Goal: Information Seeking & Learning: Learn about a topic

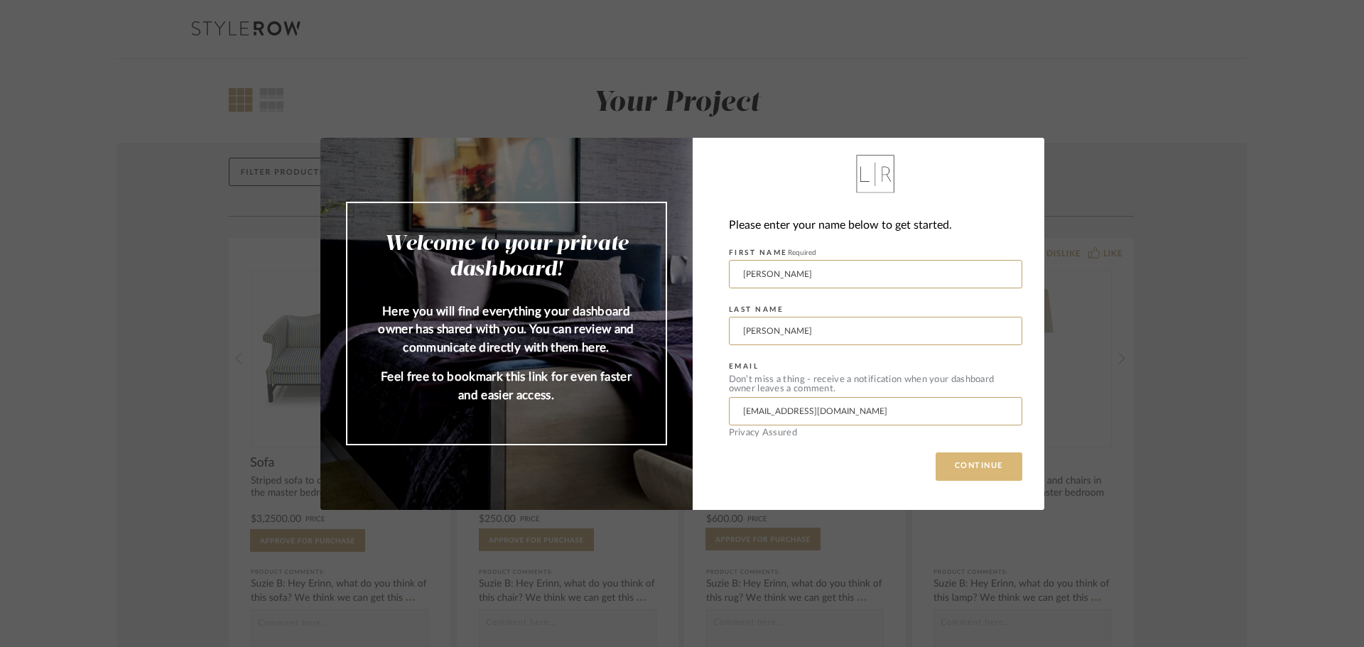
click at [951, 464] on button "CONTINUE" at bounding box center [978, 466] width 87 height 28
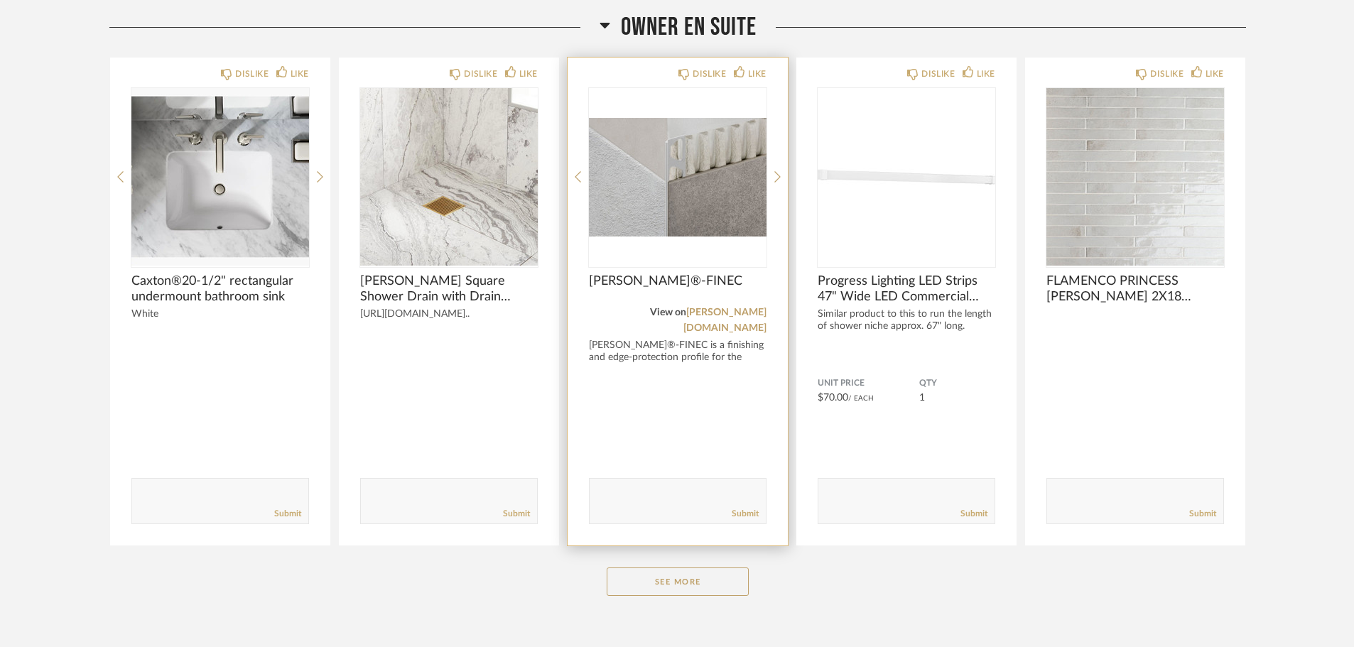
scroll to position [257, 0]
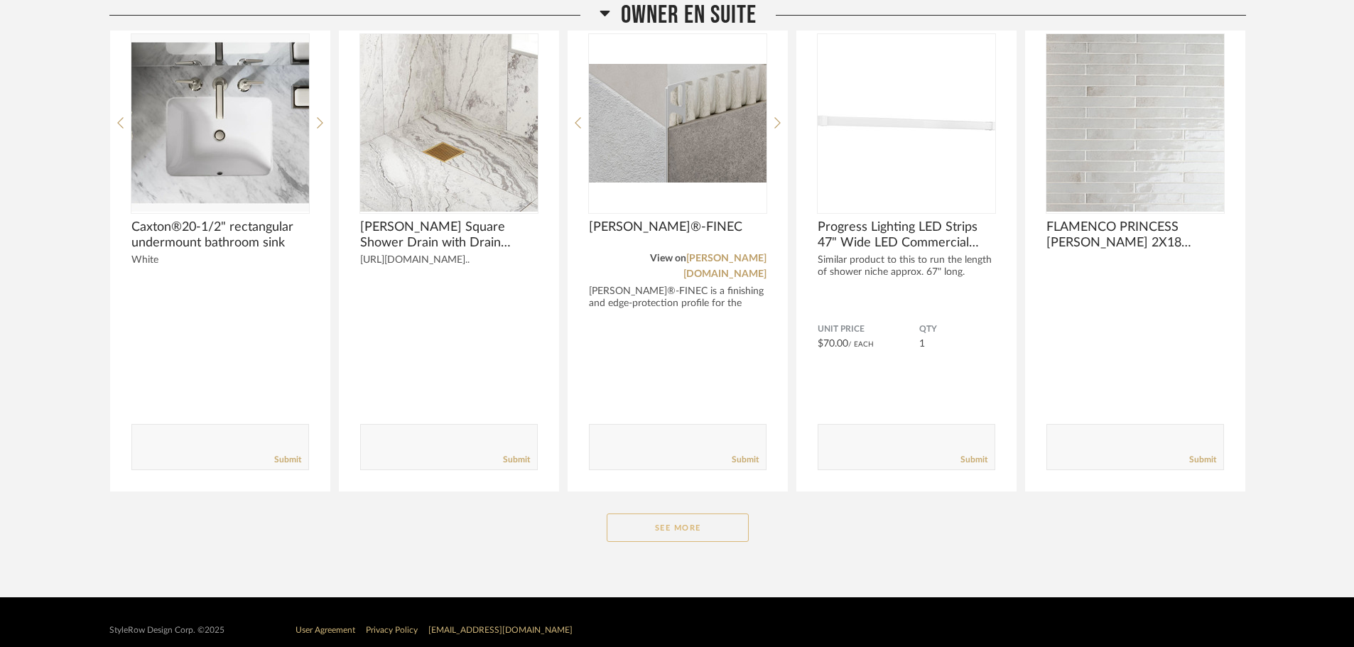
click at [667, 514] on button "See More" at bounding box center [678, 528] width 142 height 28
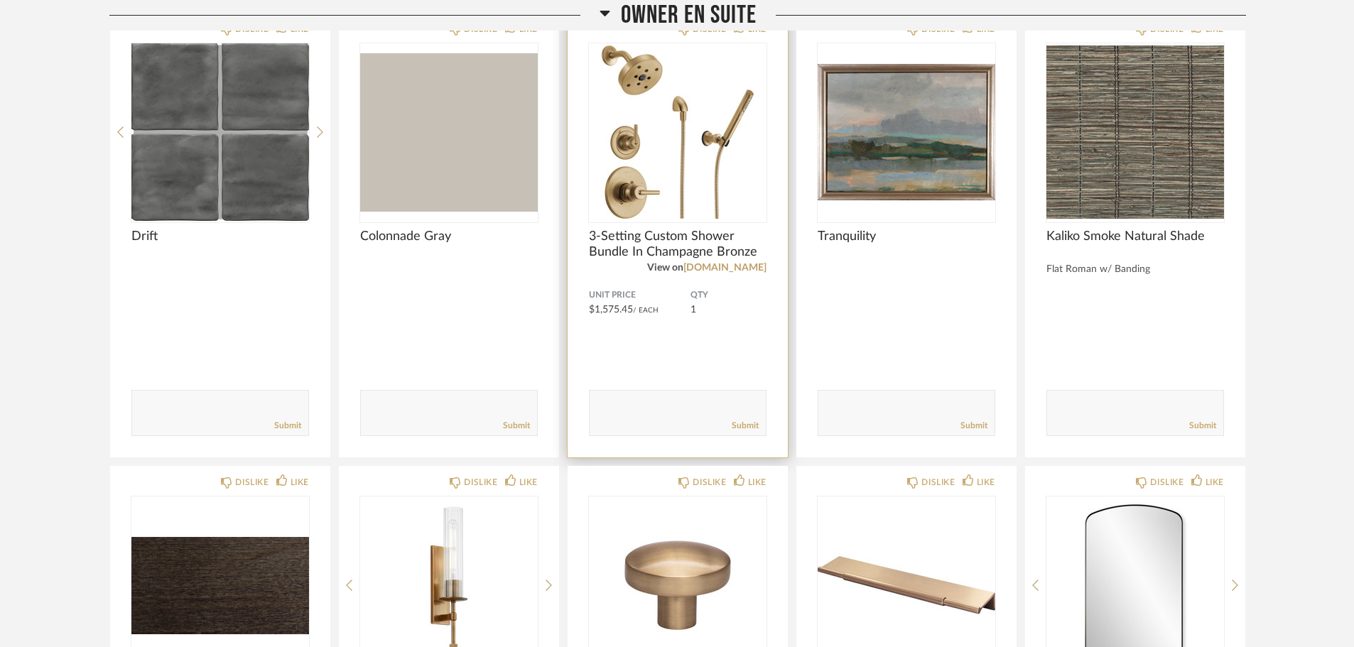
scroll to position [1109, 0]
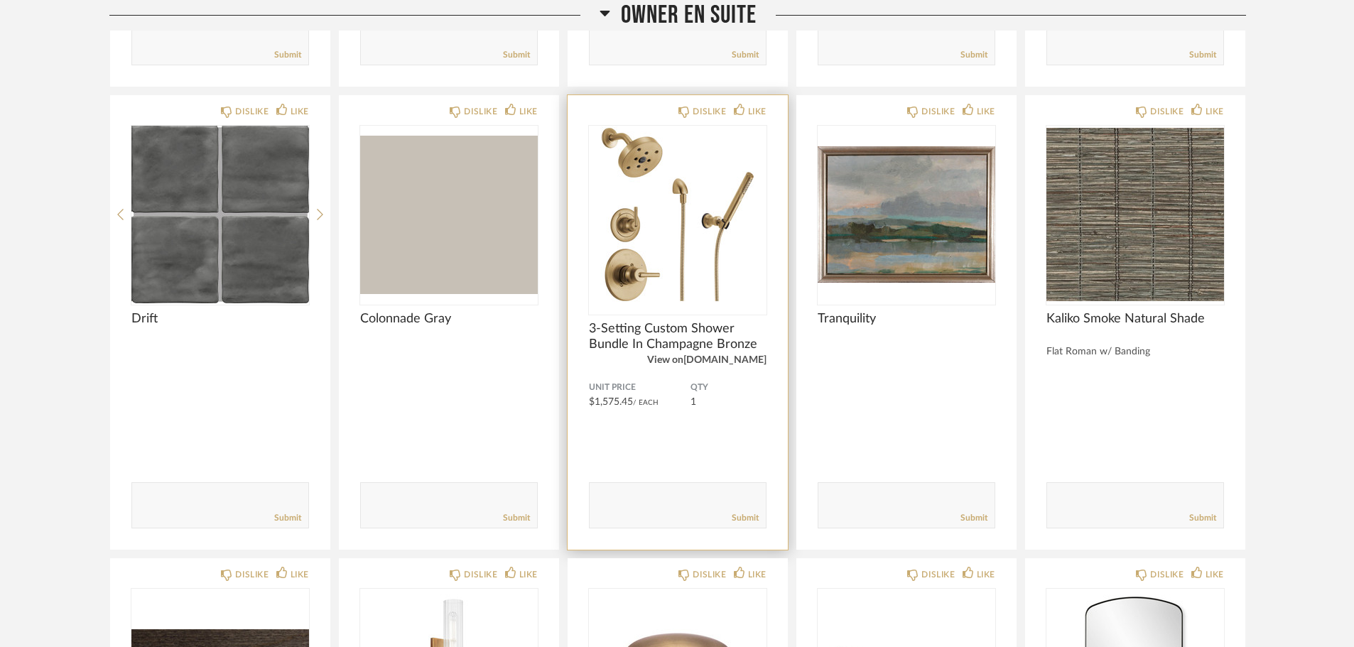
click at [711, 355] on link "[DOMAIN_NAME]" at bounding box center [724, 360] width 83 height 10
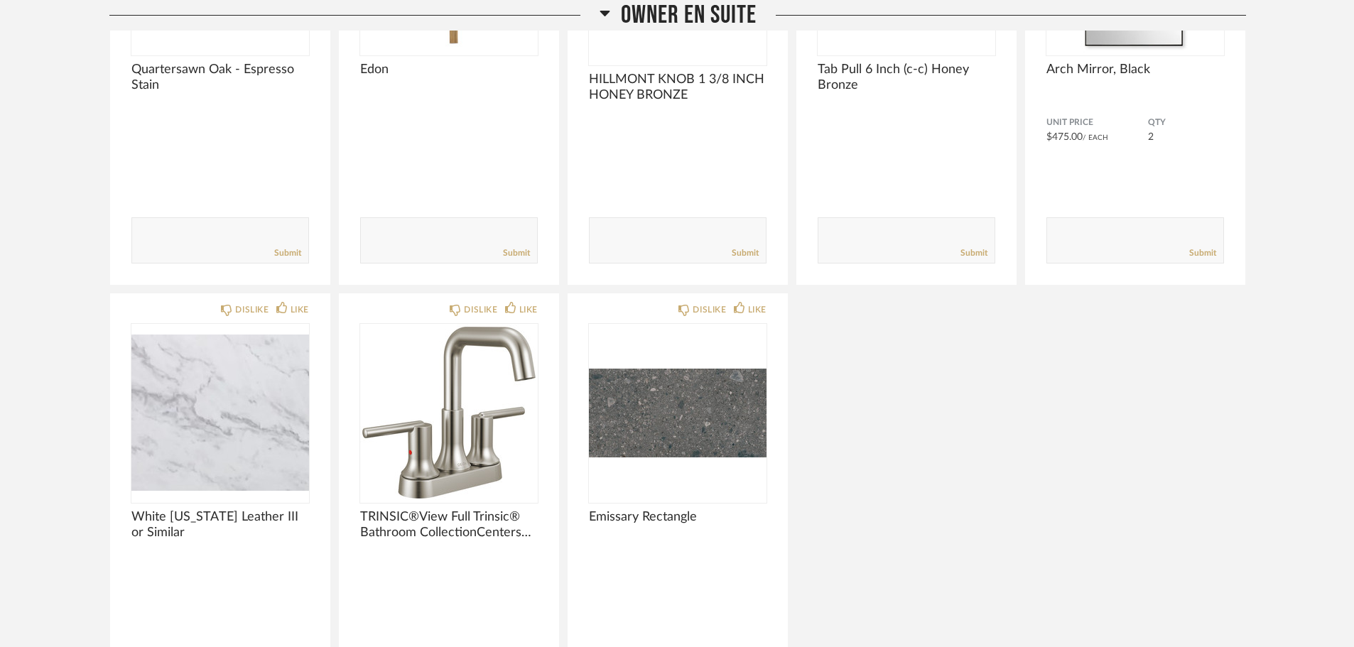
scroll to position [2033, 0]
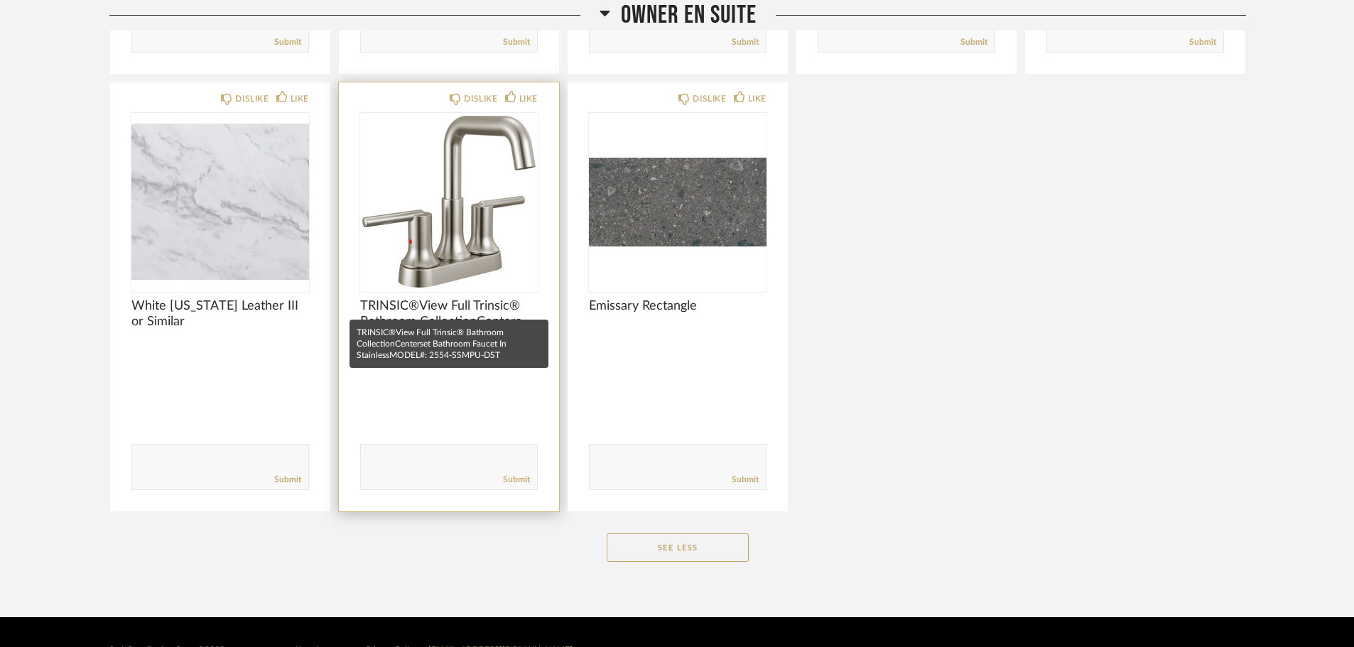
click at [414, 298] on span "TRINSIC®View Full Trinsic® Bathroom CollectionCenterset Bathroom Faucet In Stai…" at bounding box center [449, 313] width 178 height 31
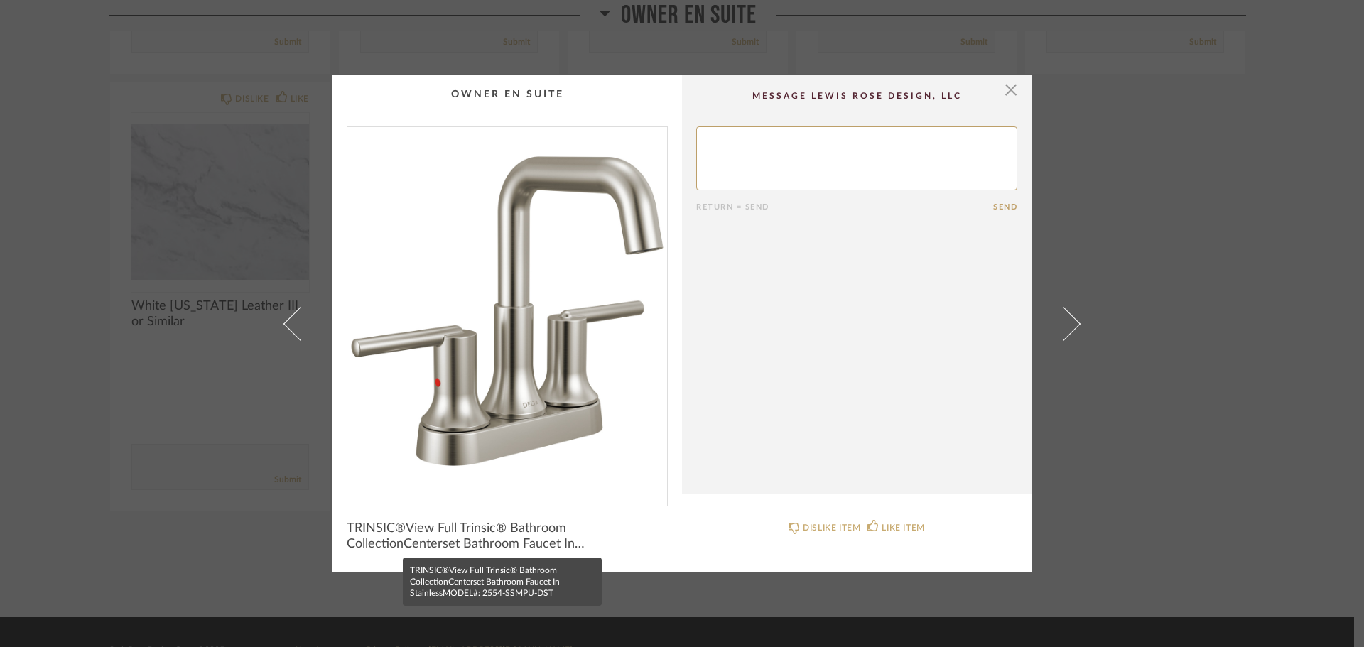
click at [511, 548] on span "TRINSIC®View Full Trinsic® Bathroom CollectionCenterset Bathroom Faucet In Stai…" at bounding box center [507, 536] width 321 height 31
click at [578, 544] on span "TRINSIC®View Full Trinsic® Bathroom CollectionCenterset Bathroom Faucet In Stai…" at bounding box center [507, 536] width 321 height 31
drag, startPoint x: 339, startPoint y: 523, endPoint x: 567, endPoint y: 541, distance: 229.4
click at [567, 541] on cpp-summary-info "TRINSIC®View Full Trinsic® Bathroom CollectionCenterset Bathroom Faucet In Stai…" at bounding box center [506, 531] width 349 height 51
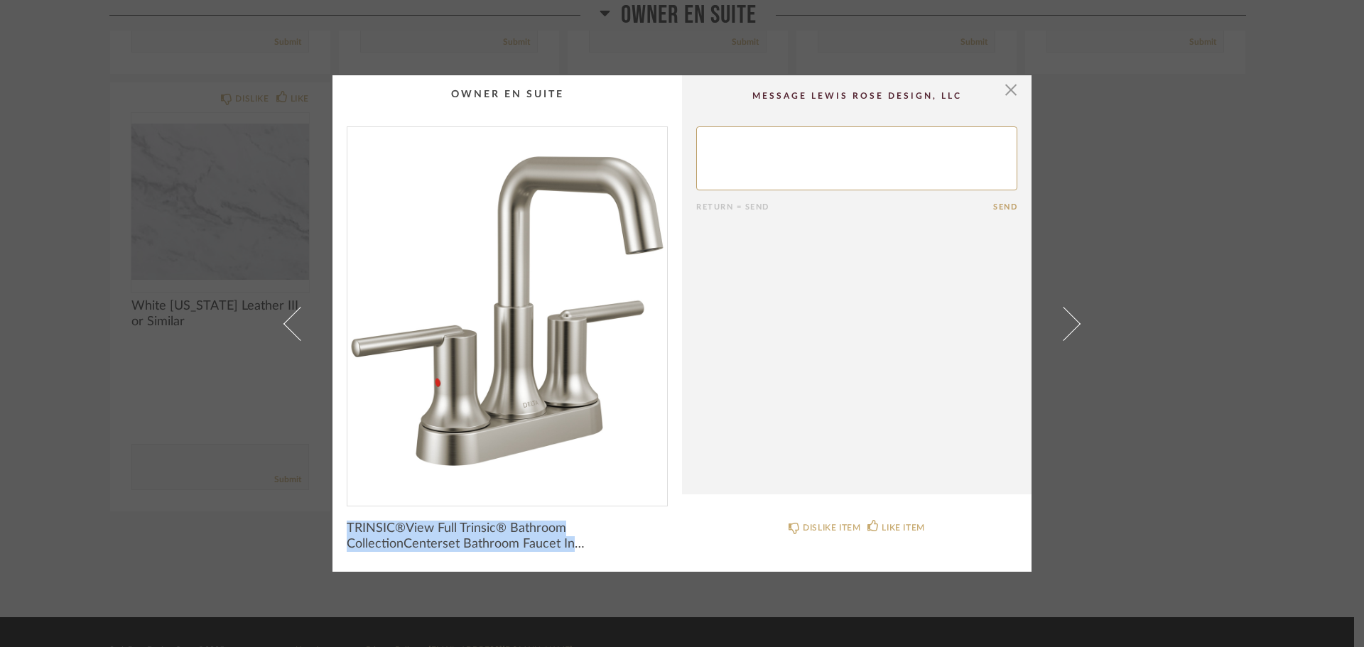
copy span "TRINSIC®View Full Trinsic® Bathroom CollectionCenterset Bathroom Faucet In"
click at [1009, 87] on span "button" at bounding box center [1010, 89] width 28 height 28
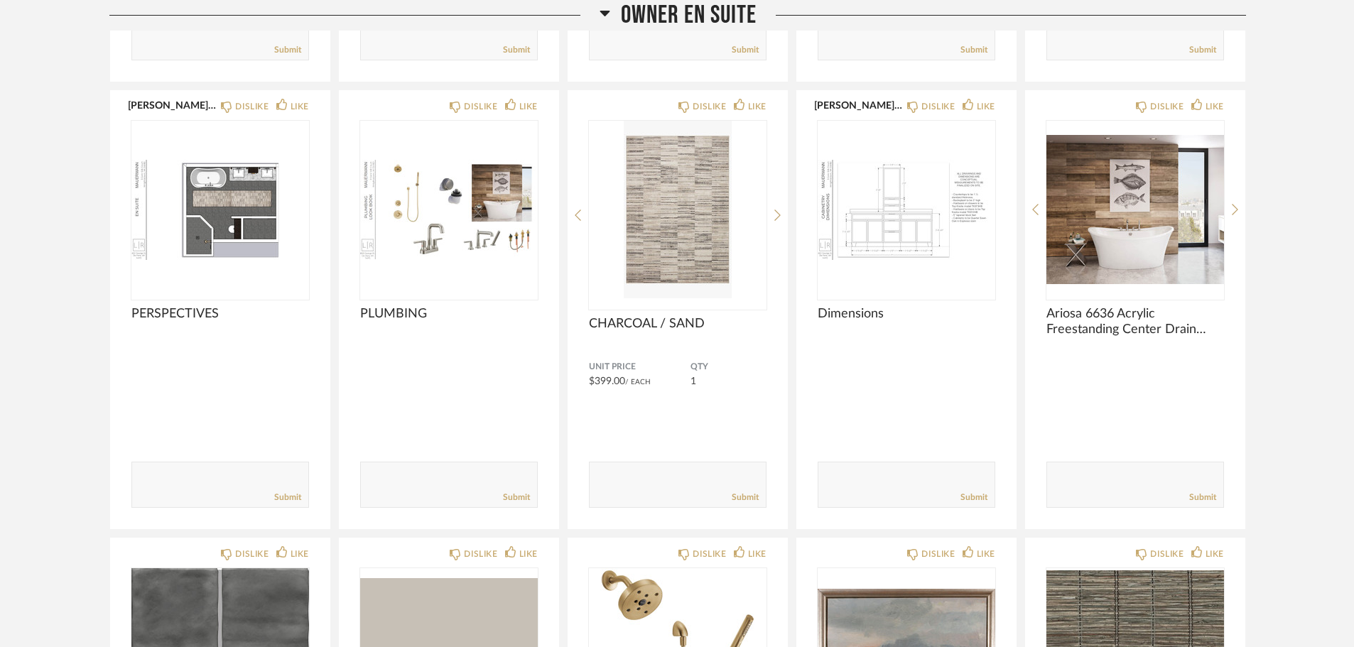
scroll to position [541, 0]
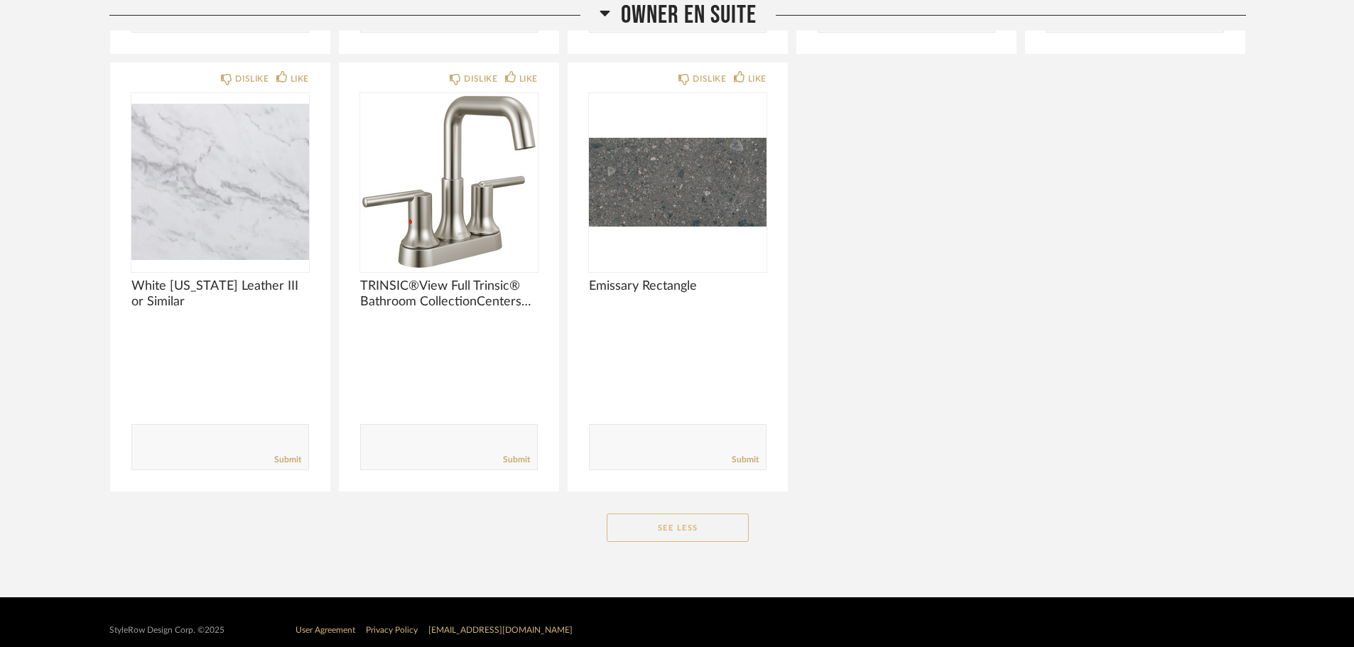
click at [652, 516] on button "See Less" at bounding box center [678, 528] width 142 height 28
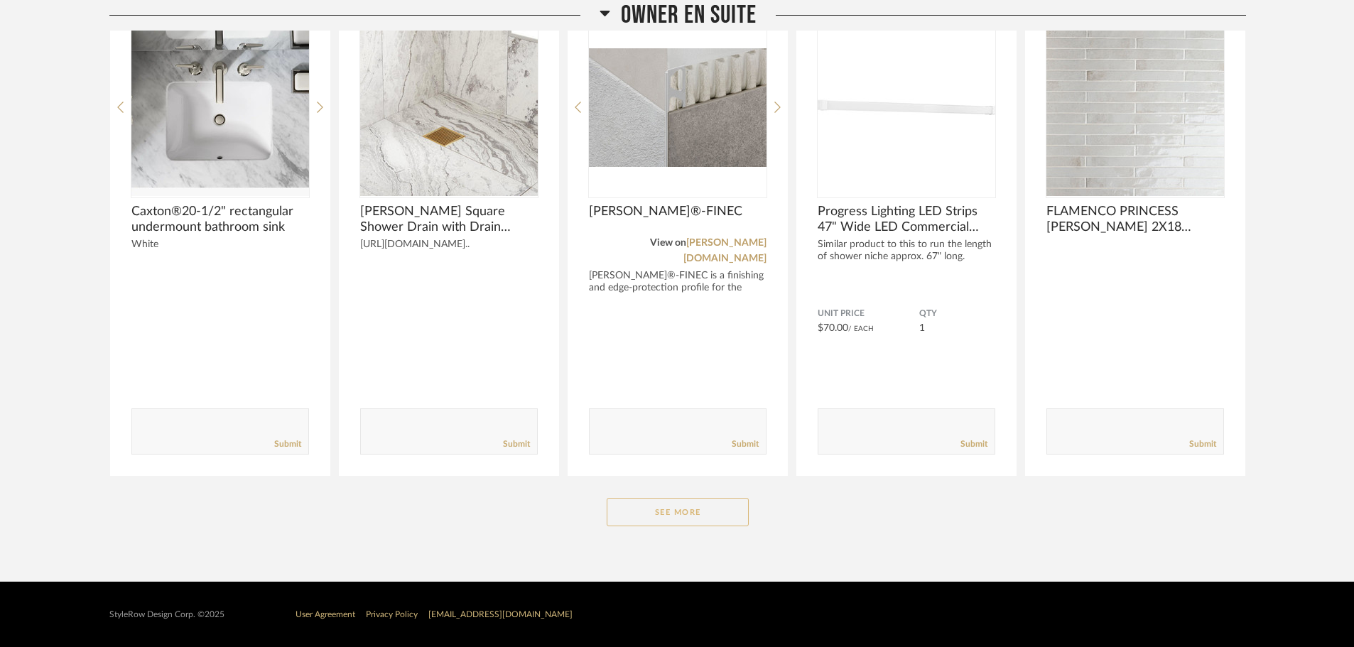
scroll to position [215, 0]
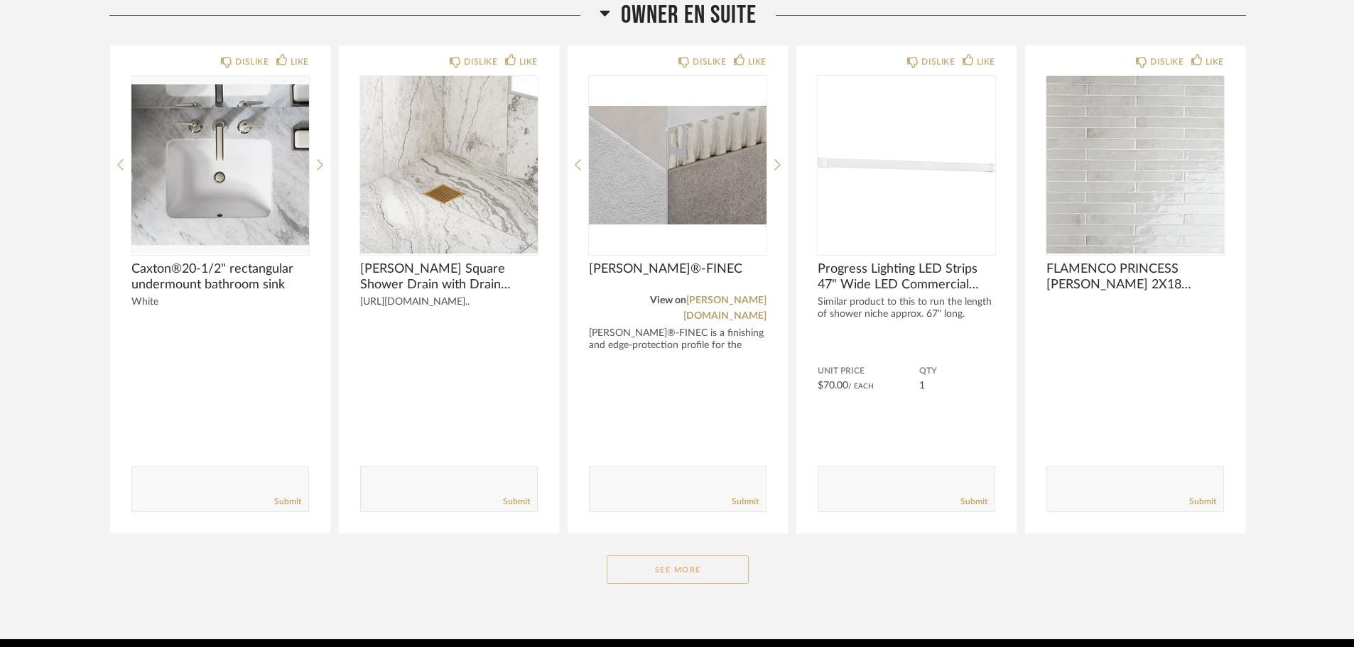
click at [705, 555] on button "See More" at bounding box center [678, 569] width 142 height 28
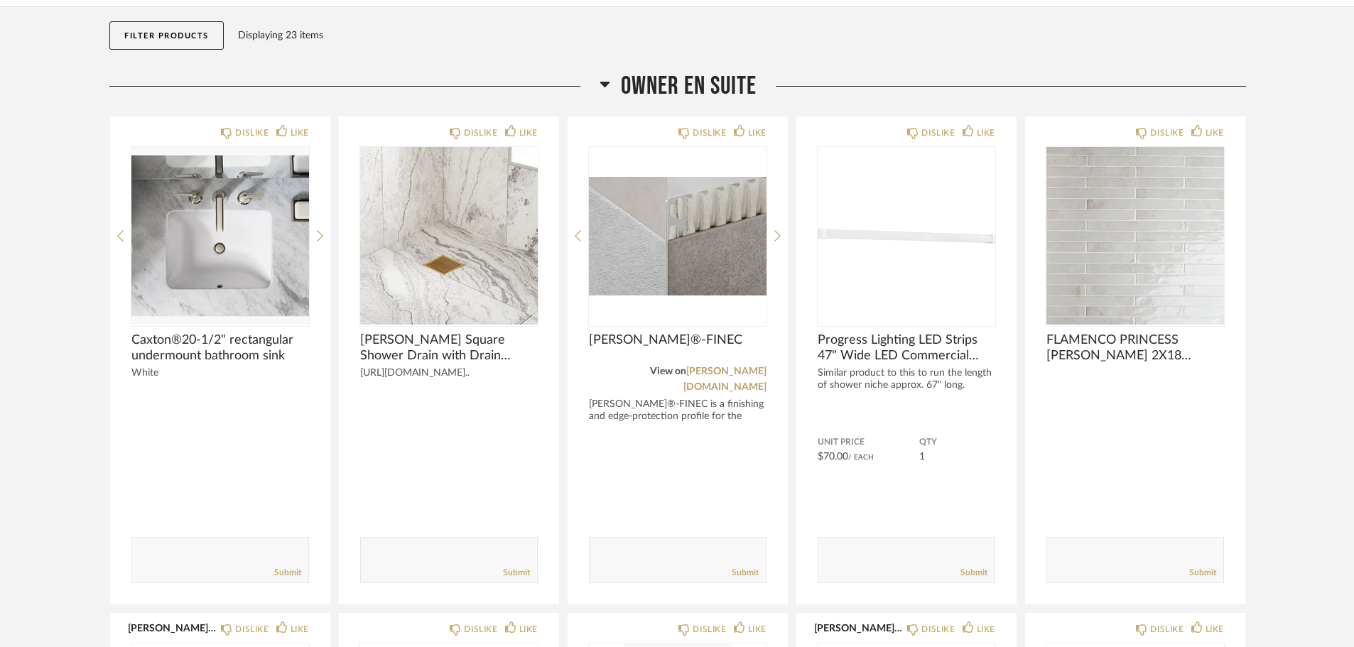
scroll to position [0, 0]
